Goal: Register for event/course

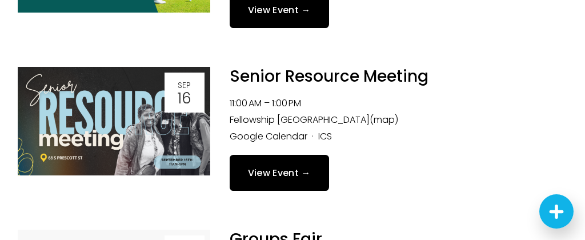
scroll to position [590, 0]
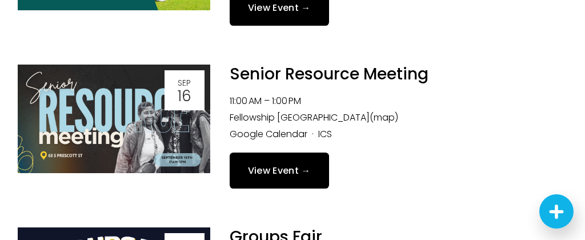
click at [292, 165] on link "View Event →" at bounding box center [279, 171] width 99 height 36
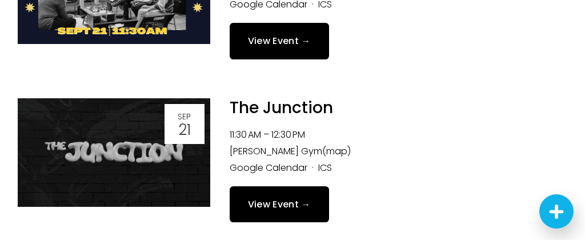
scroll to position [885, 0]
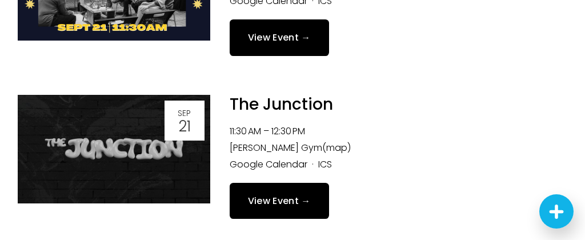
click at [310, 195] on link "View Event →" at bounding box center [279, 201] width 99 height 36
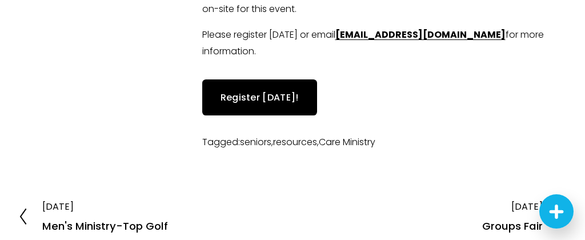
scroll to position [410, 0]
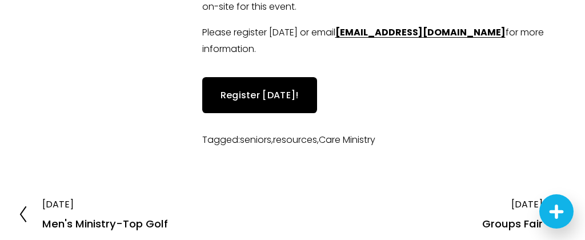
click at [279, 77] on link "Register [DATE]!" at bounding box center [259, 95] width 115 height 36
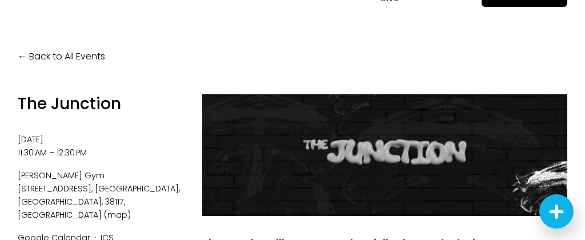
scroll to position [42, 0]
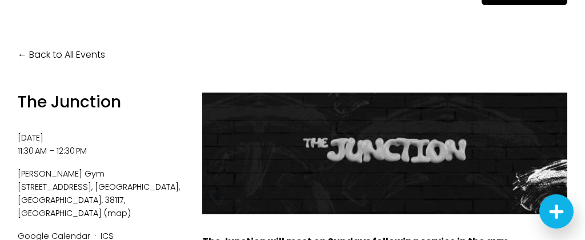
click at [311, 191] on div at bounding box center [385, 154] width 366 height 122
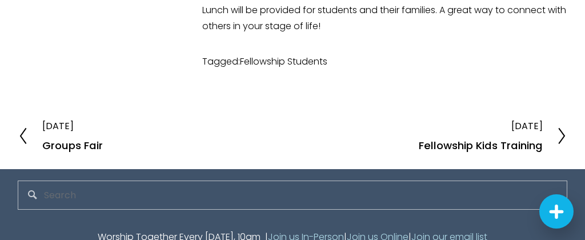
scroll to position [438, 0]
